Goal: Information Seeking & Learning: Learn about a topic

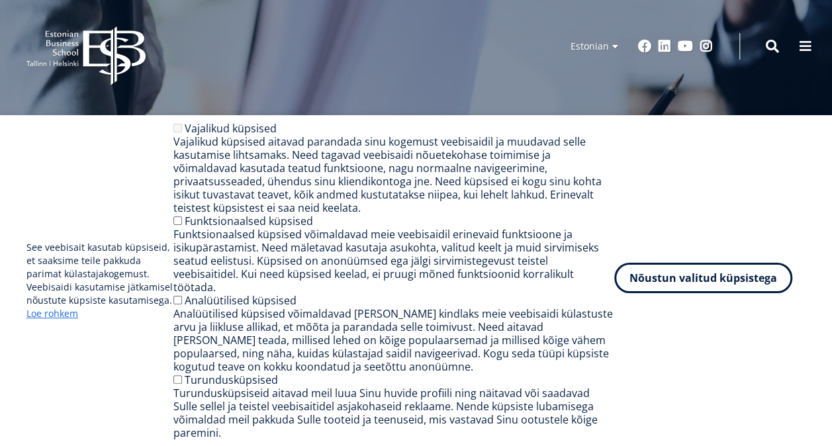
click at [721, 293] on button "Nõustun valitud küpsistega" at bounding box center [703, 278] width 178 height 30
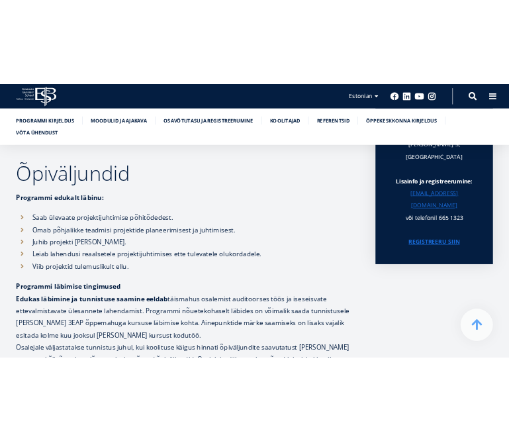
scroll to position [1096, 0]
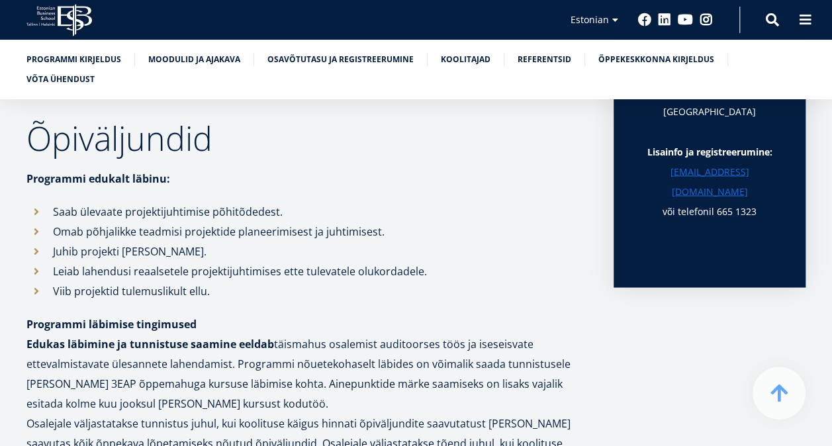
click at [729, 241] on link "REGISTREERU SIIN" at bounding box center [709, 251] width 83 height 20
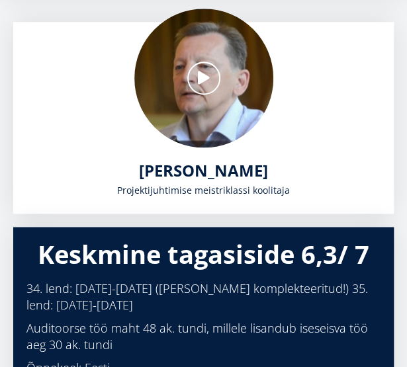
scroll to position [0, 0]
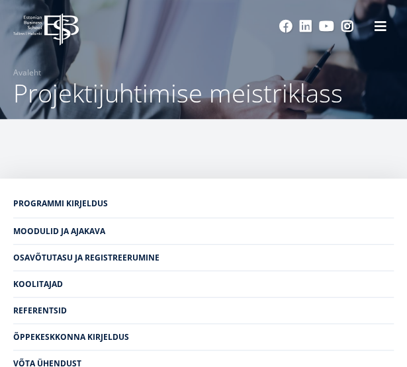
click at [95, 203] on link "Programmi kirjeldus" at bounding box center [203, 204] width 380 height 26
click at [85, 230] on link "Moodulid ja ajakava" at bounding box center [203, 230] width 380 height 26
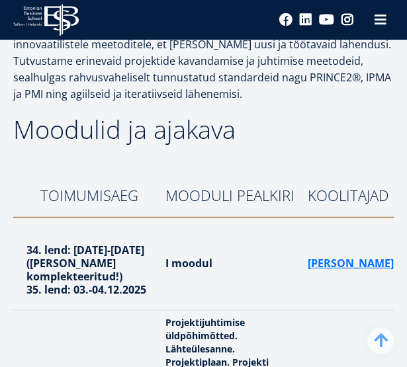
scroll to position [3020, 0]
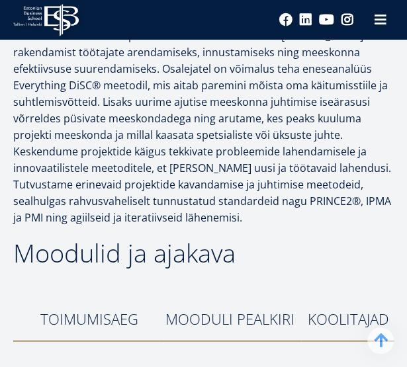
scroll to position [2360, 0]
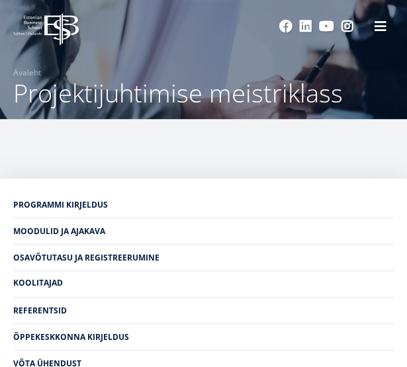
click at [50, 288] on link "Koolitajad" at bounding box center [203, 283] width 380 height 26
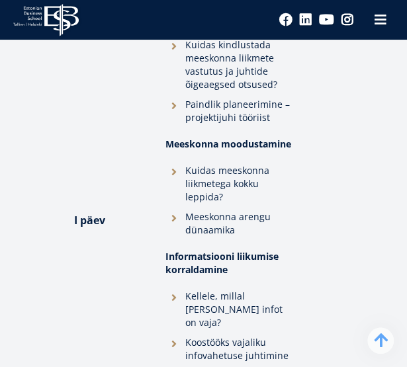
scroll to position [3702, 0]
